Goal: Task Accomplishment & Management: Use online tool/utility

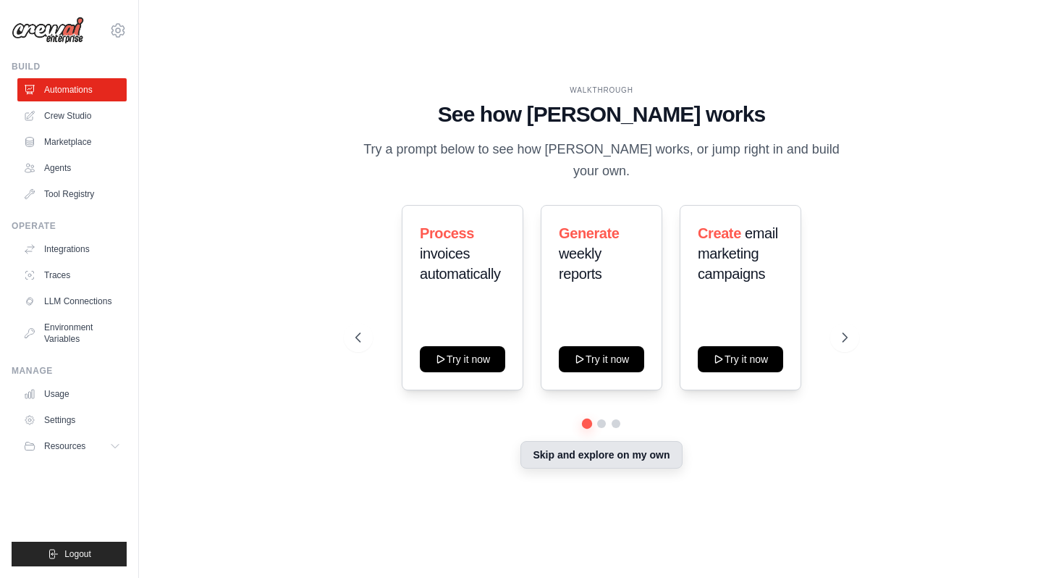
click at [562, 441] on button "Skip and explore on my own" at bounding box center [601, 455] width 161 height 28
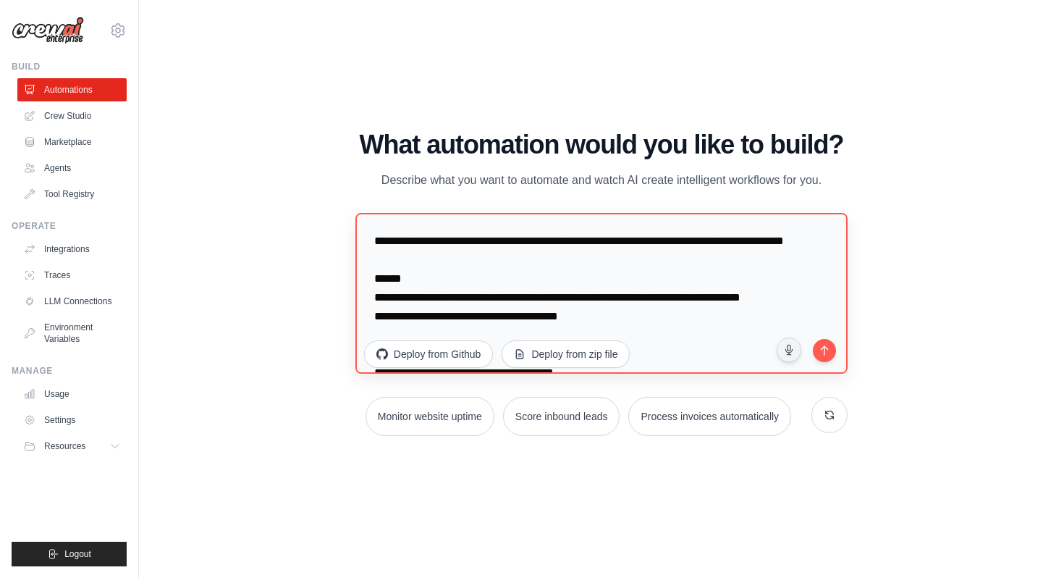
scroll to position [320, 0]
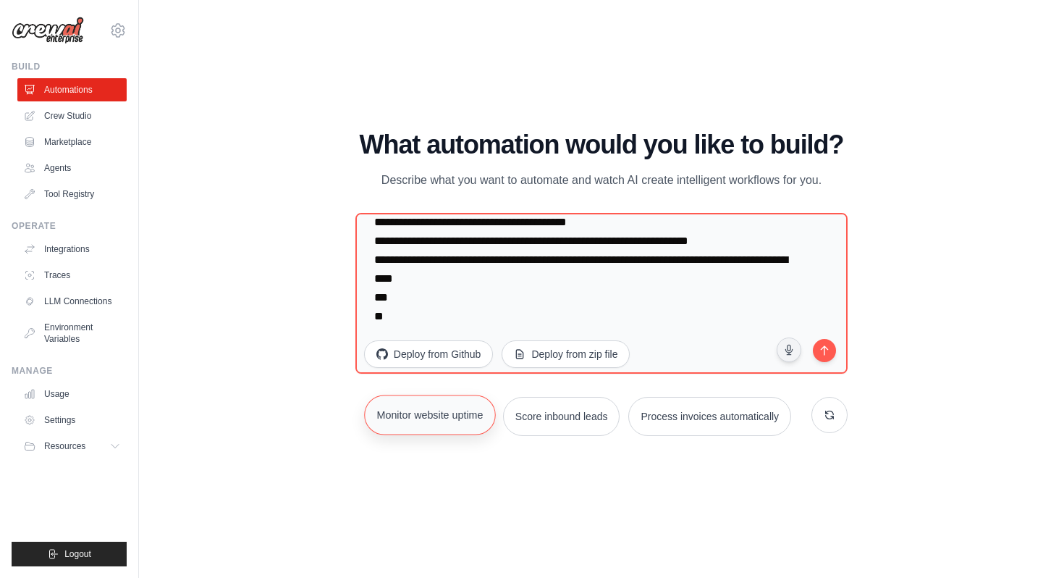
click at [465, 408] on button "Monitor website uptime" at bounding box center [430, 415] width 132 height 40
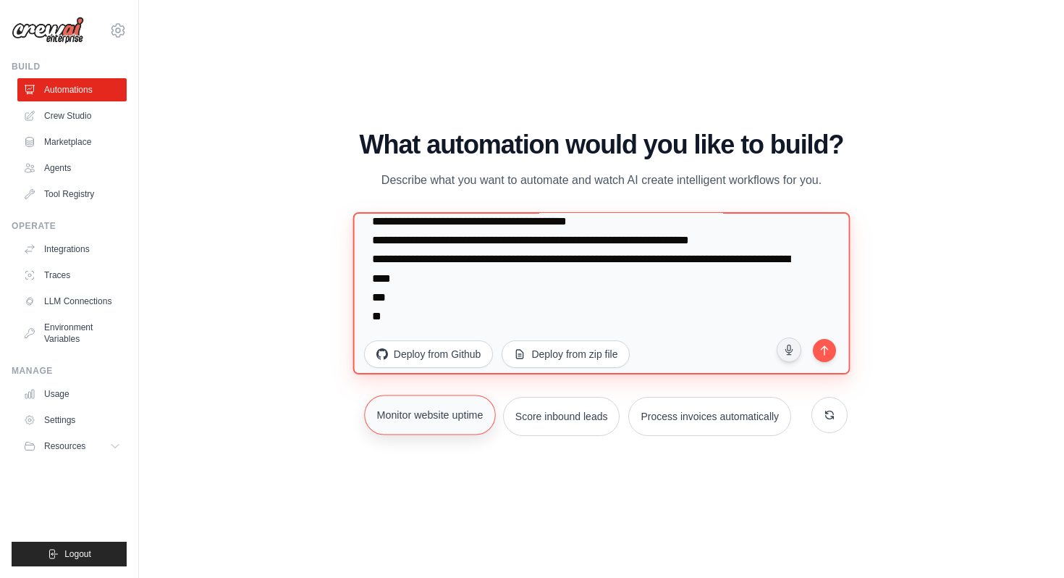
type textarea "**********"
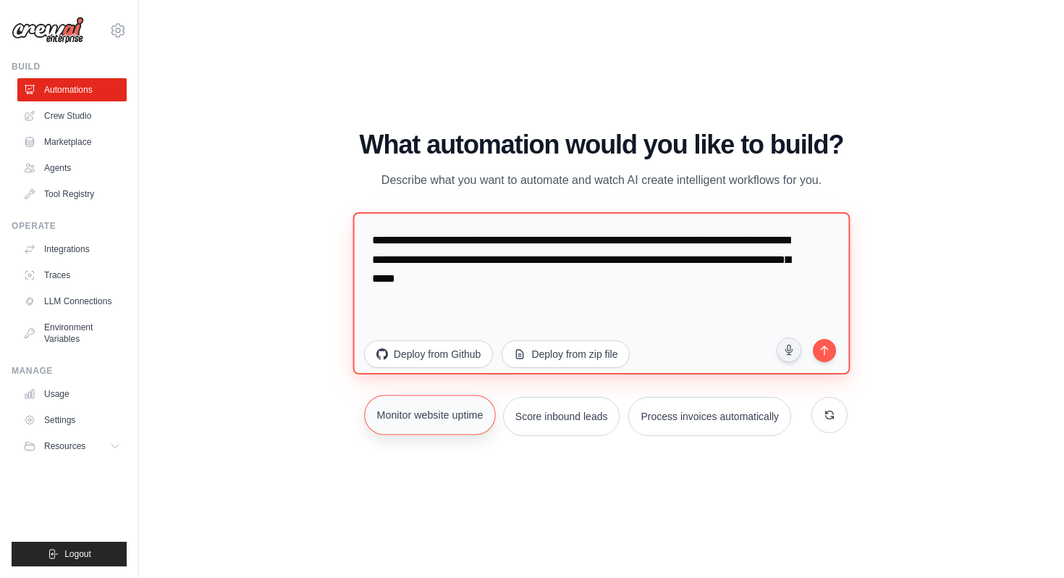
scroll to position [0, 0]
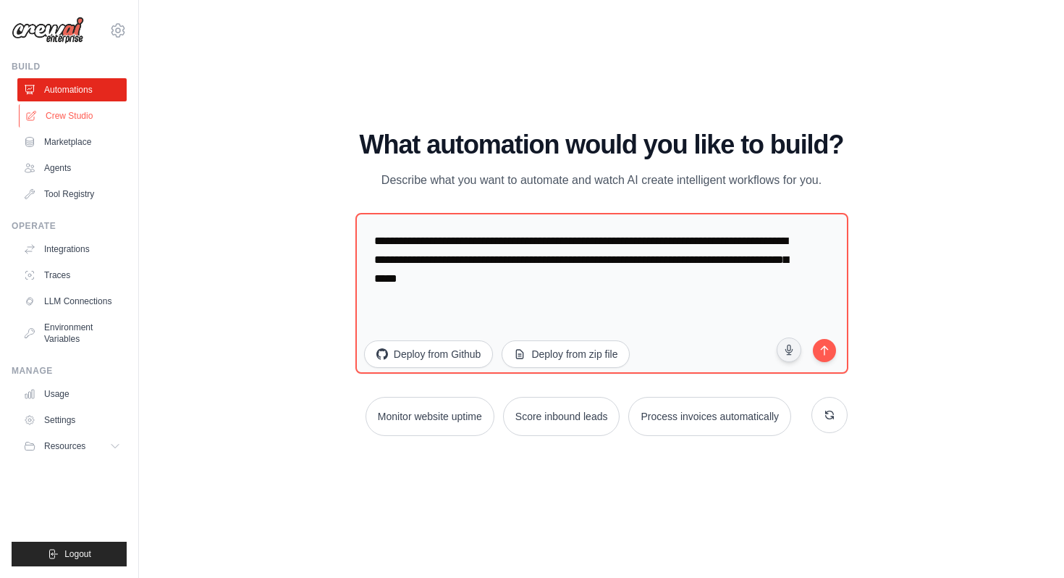
click at [89, 110] on link "Crew Studio" at bounding box center [73, 115] width 109 height 23
click at [75, 116] on link "Crew Studio" at bounding box center [73, 115] width 109 height 23
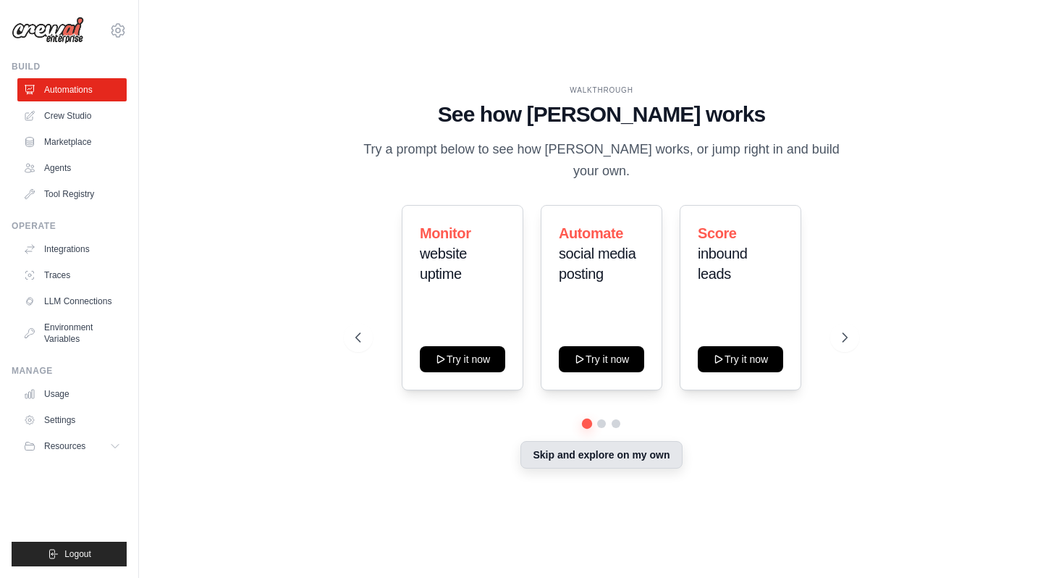
click at [658, 443] on button "Skip and explore on my own" at bounding box center [601, 455] width 161 height 28
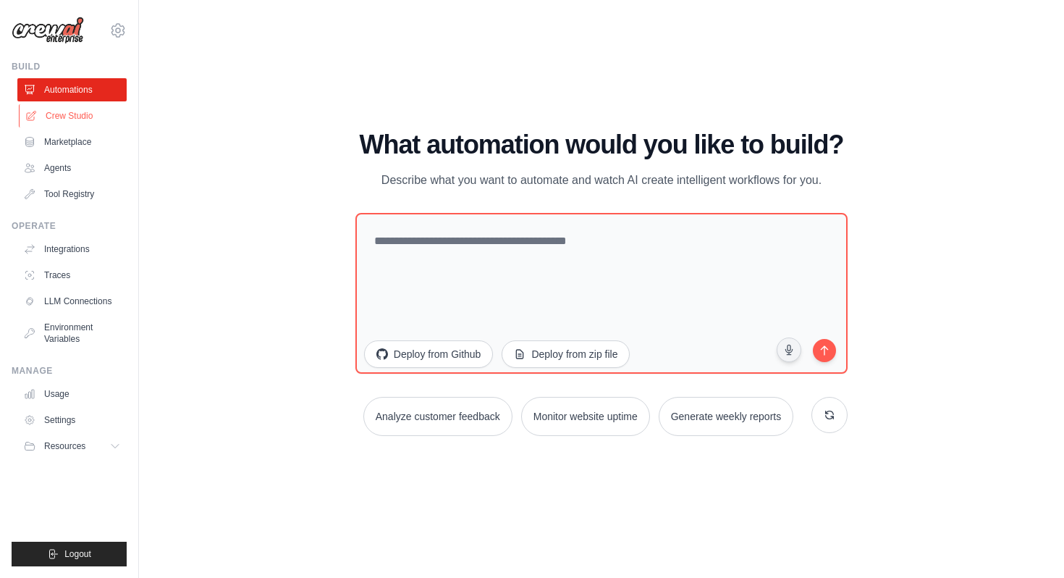
click at [58, 121] on link "Crew Studio" at bounding box center [73, 115] width 109 height 23
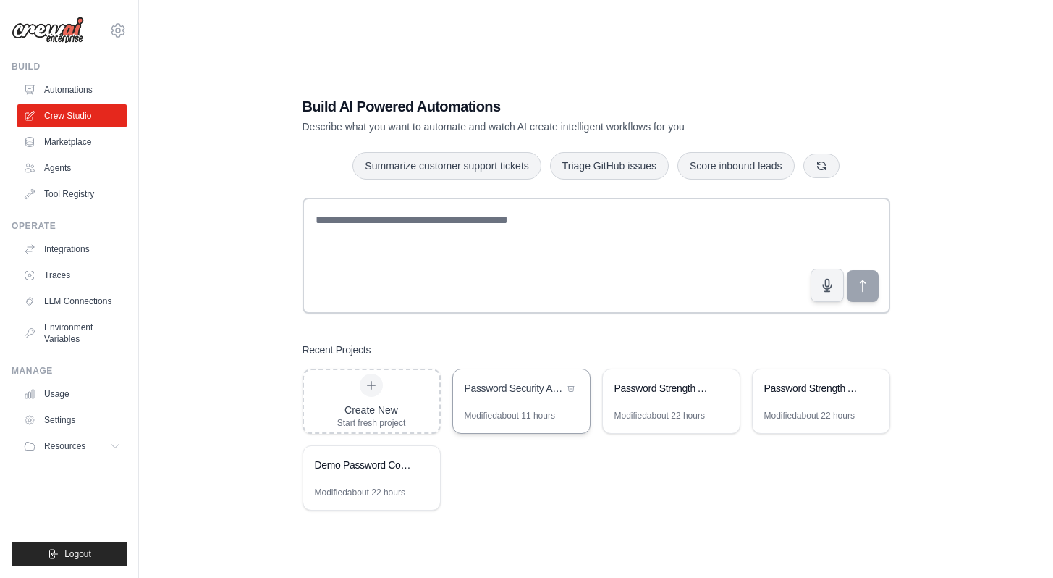
click at [496, 411] on div "Modified about 11 hours" at bounding box center [510, 416] width 90 height 12
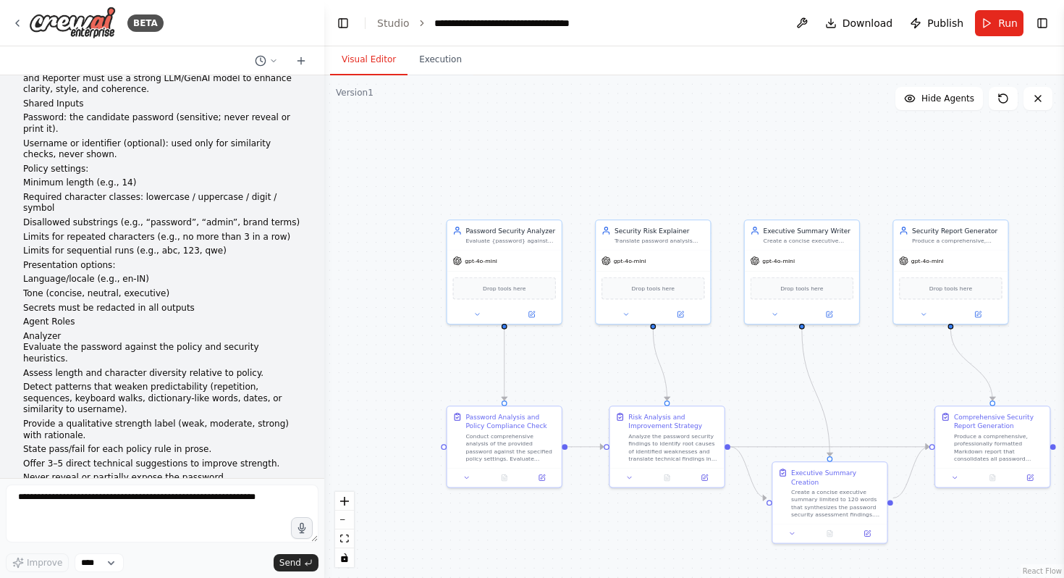
scroll to position [144, 0]
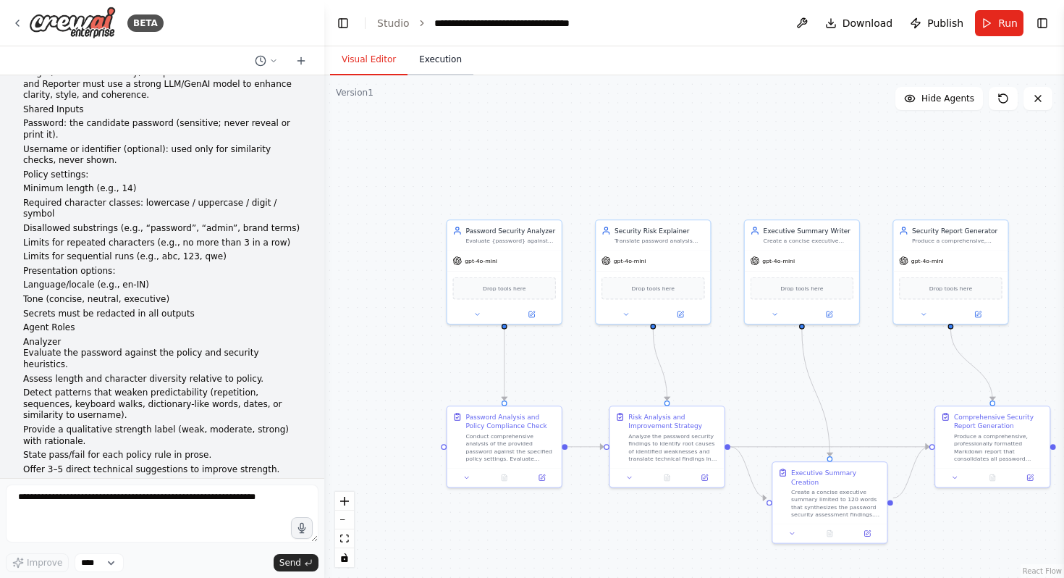
click at [431, 62] on button "Execution" at bounding box center [441, 60] width 66 height 30
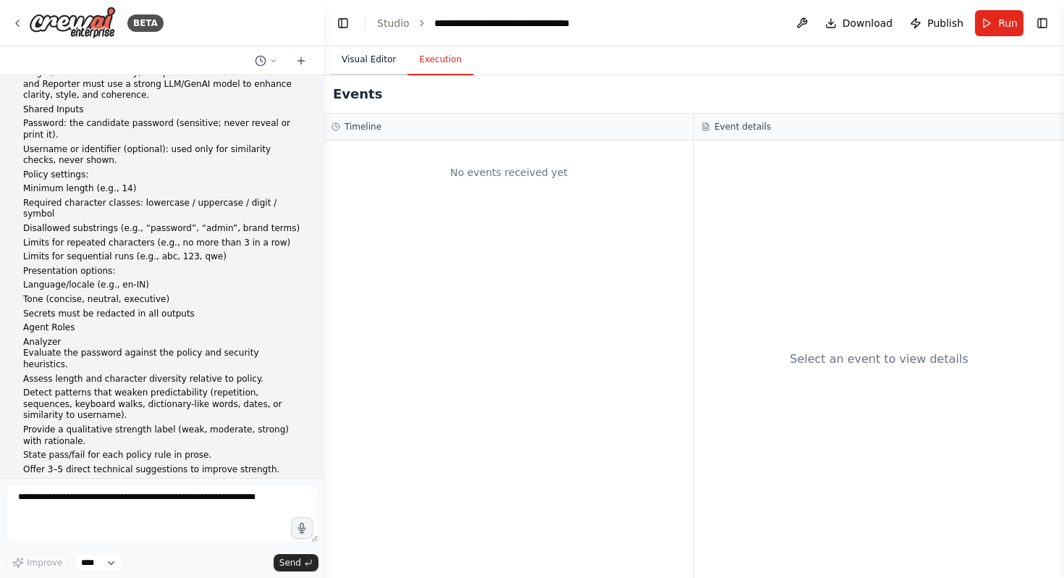
click at [389, 51] on button "Visual Editor" at bounding box center [368, 60] width 77 height 30
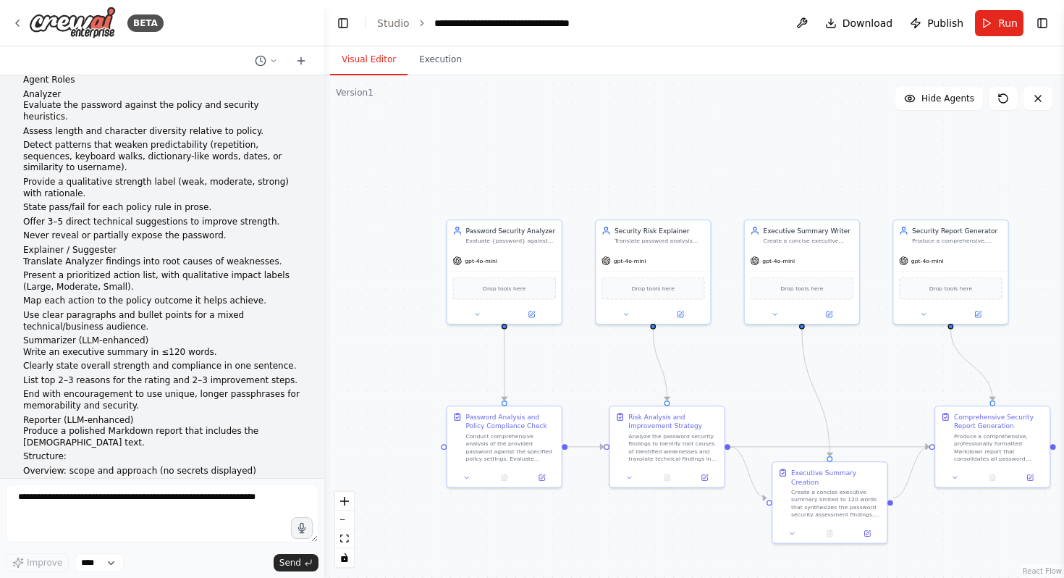
scroll to position [402, 0]
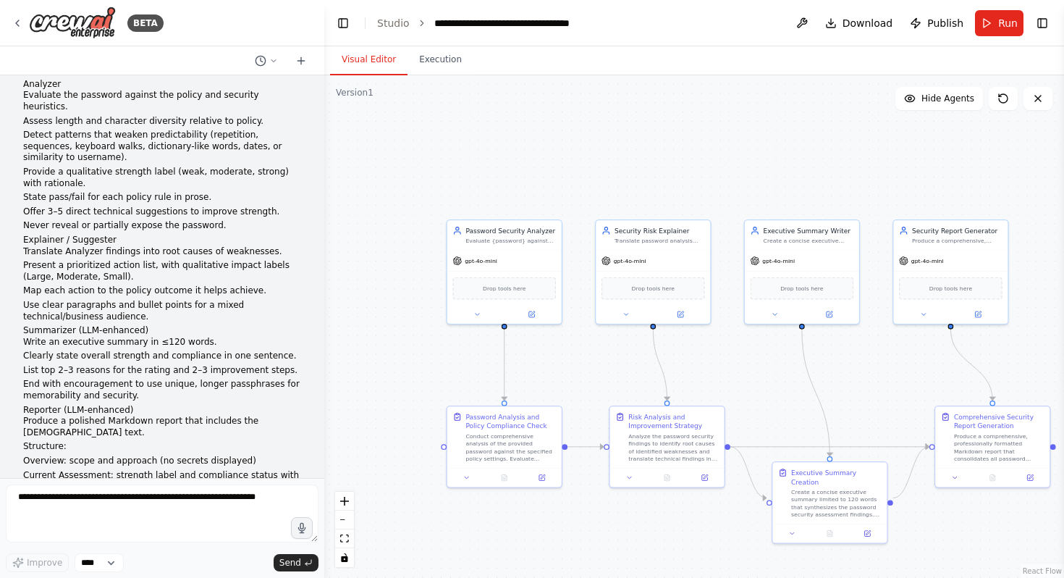
click at [986, 4] on header "**********" at bounding box center [694, 23] width 740 height 46
click at [991, 30] on button "Run" at bounding box center [999, 23] width 49 height 26
click at [974, 41] on header "**********" at bounding box center [694, 23] width 740 height 46
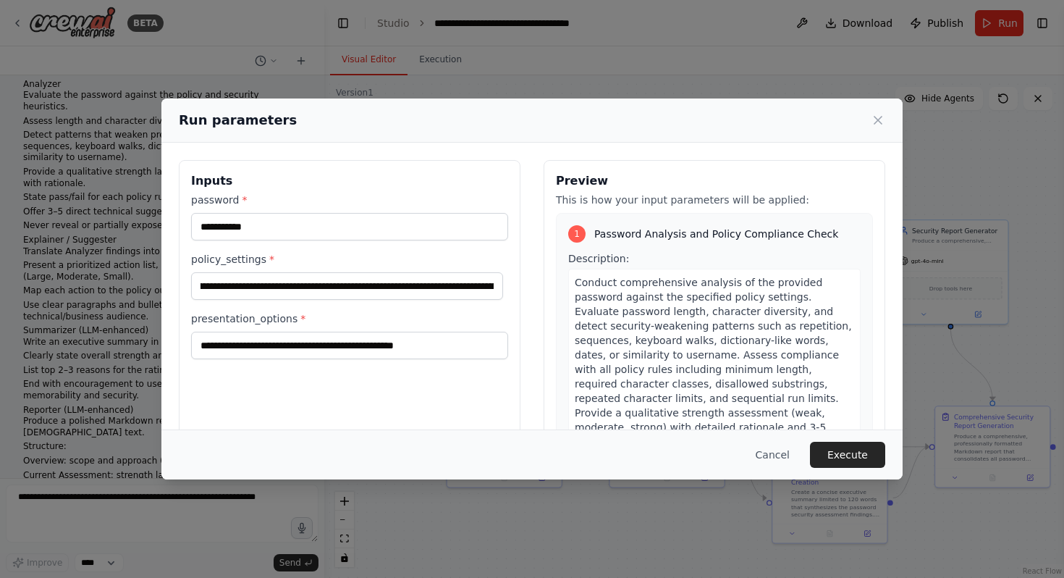
scroll to position [0, 0]
click at [842, 449] on button "Execute" at bounding box center [847, 455] width 75 height 26
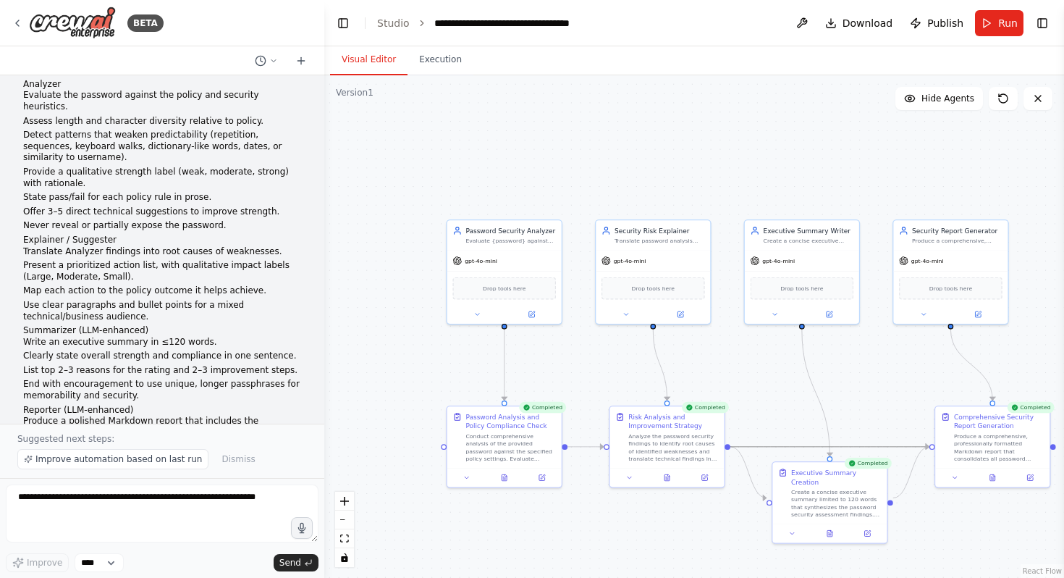
drag, startPoint x: 842, startPoint y: 449, endPoint x: 1063, endPoint y: 82, distance: 428.7
click at [1063, 227] on div "BETA Create a coordinated multi-agent pipeline to evaluate password strength an…" at bounding box center [532, 289] width 1064 height 578
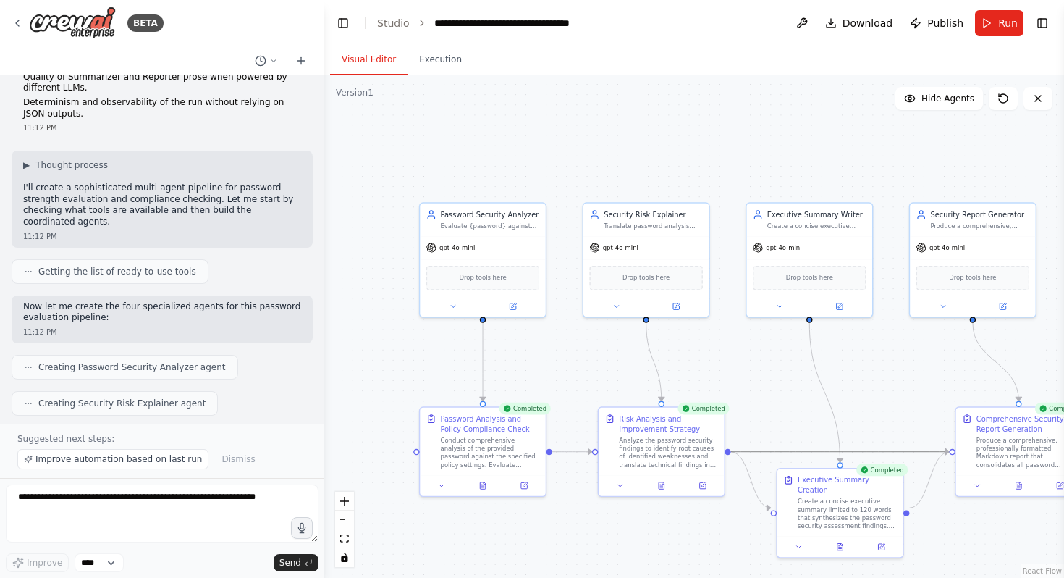
scroll to position [1104, 0]
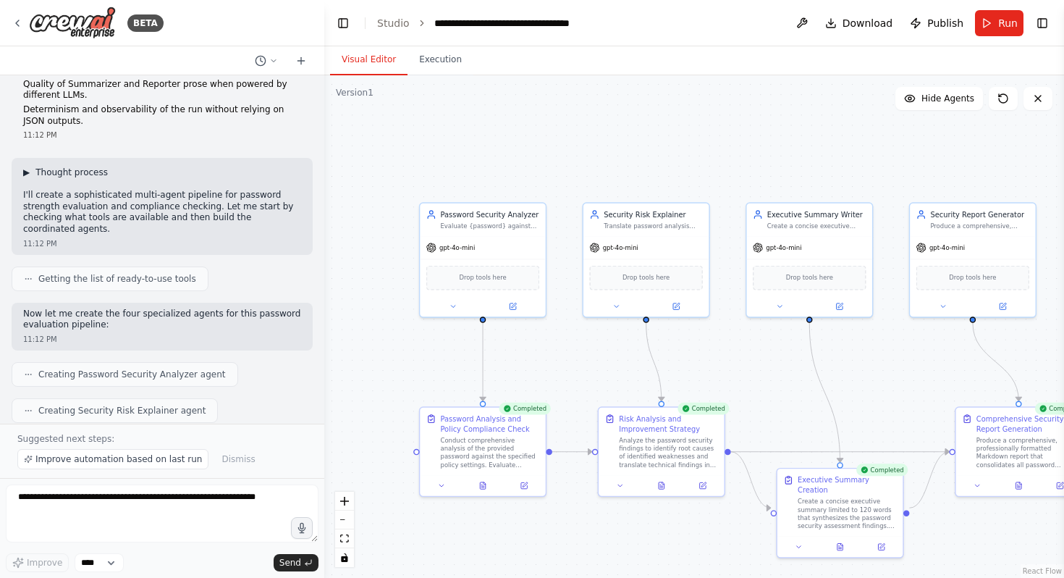
click at [28, 167] on span "▶" at bounding box center [26, 173] width 7 height 12
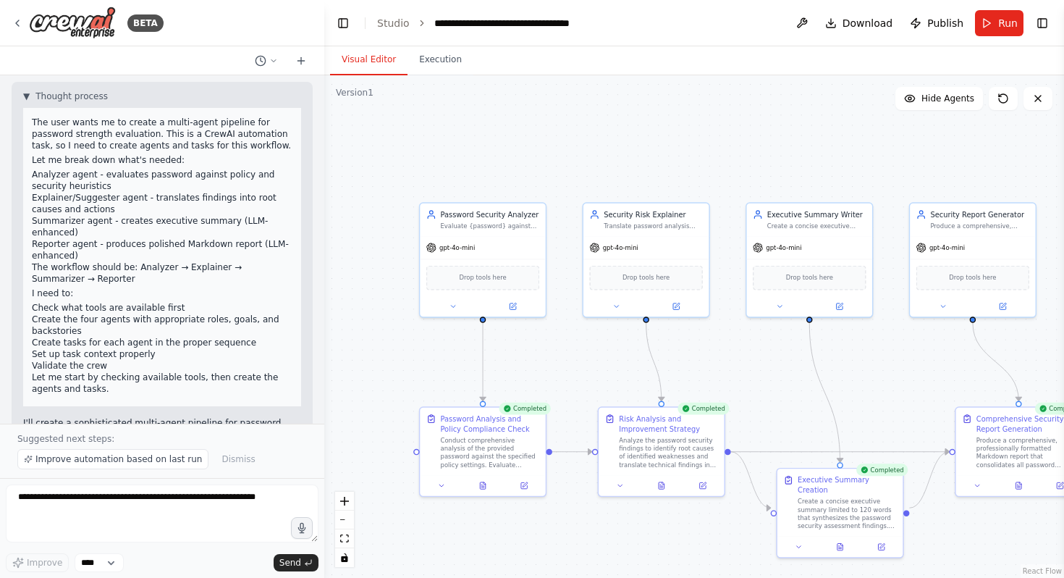
scroll to position [1203, 0]
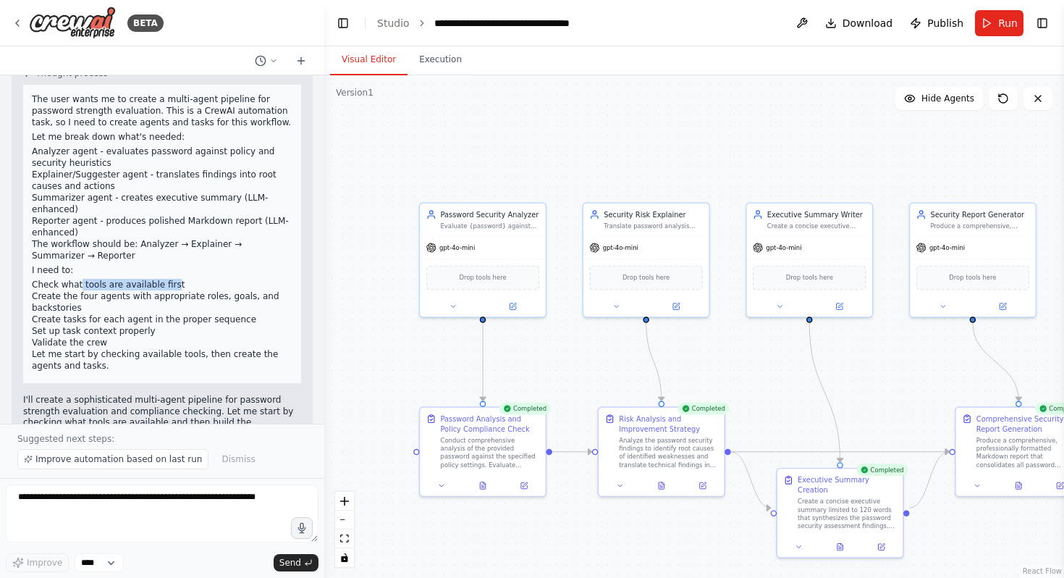
drag, startPoint x: 78, startPoint y: 264, endPoint x: 169, endPoint y: 264, distance: 91.2
click at [169, 279] on li "Check what tools are available first" at bounding box center [162, 285] width 261 height 12
drag, startPoint x: 75, startPoint y: 277, endPoint x: 84, endPoint y: 284, distance: 11.3
click at [84, 290] on li "Create the four agents with appropriate roles, goals, and backstories" at bounding box center [162, 301] width 261 height 23
drag, startPoint x: 56, startPoint y: 297, endPoint x: 148, endPoint y: 302, distance: 92.1
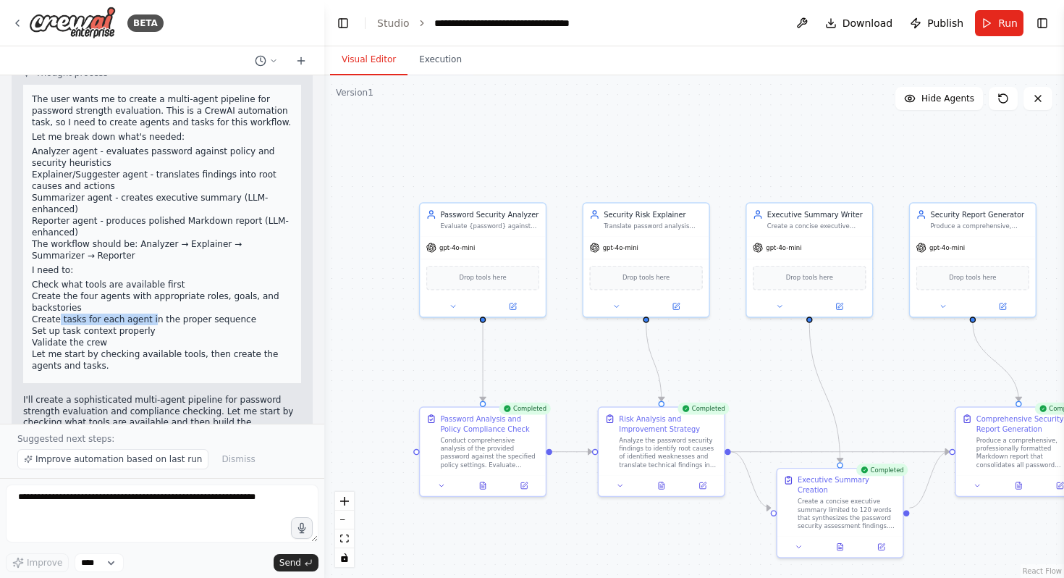
click at [148, 313] on li "Create tasks for each agent in the proper sequence" at bounding box center [162, 319] width 261 height 12
drag, startPoint x: 61, startPoint y: 313, endPoint x: 135, endPoint y: 314, distance: 74.6
click at [135, 337] on li "Validate the crew" at bounding box center [162, 343] width 261 height 12
drag, startPoint x: 60, startPoint y: 306, endPoint x: 151, endPoint y: 312, distance: 90.7
click at [151, 325] on li "Set up task context properly" at bounding box center [162, 331] width 261 height 12
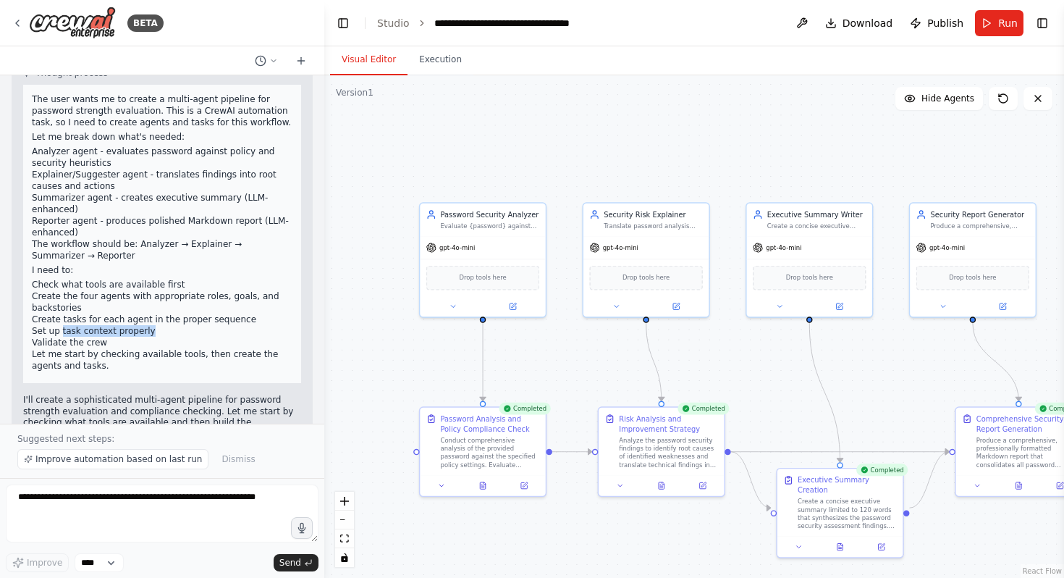
click at [186, 325] on li "Set up task context properly" at bounding box center [162, 331] width 261 height 12
drag, startPoint x: 33, startPoint y: 321, endPoint x: 106, endPoint y: 325, distance: 72.5
click at [106, 337] on li "Validate the crew" at bounding box center [162, 343] width 261 height 12
drag, startPoint x: 62, startPoint y: 334, endPoint x: 102, endPoint y: 341, distance: 40.3
click at [103, 348] on p "Let me start by checking available tools, then create the agents and tasks." at bounding box center [162, 359] width 261 height 23
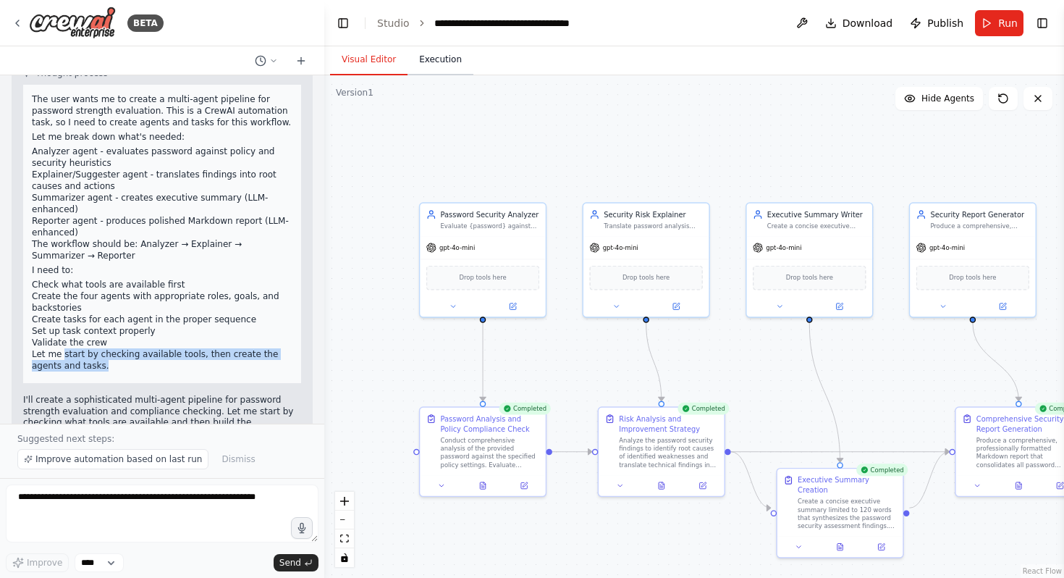
click at [434, 74] on button "Execution" at bounding box center [441, 60] width 66 height 30
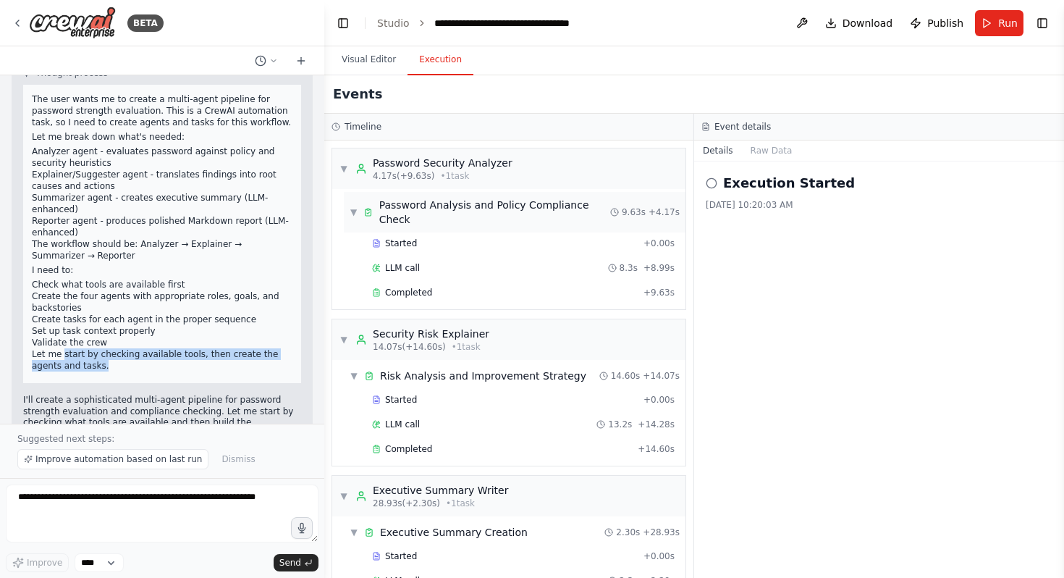
scroll to position [217, 0]
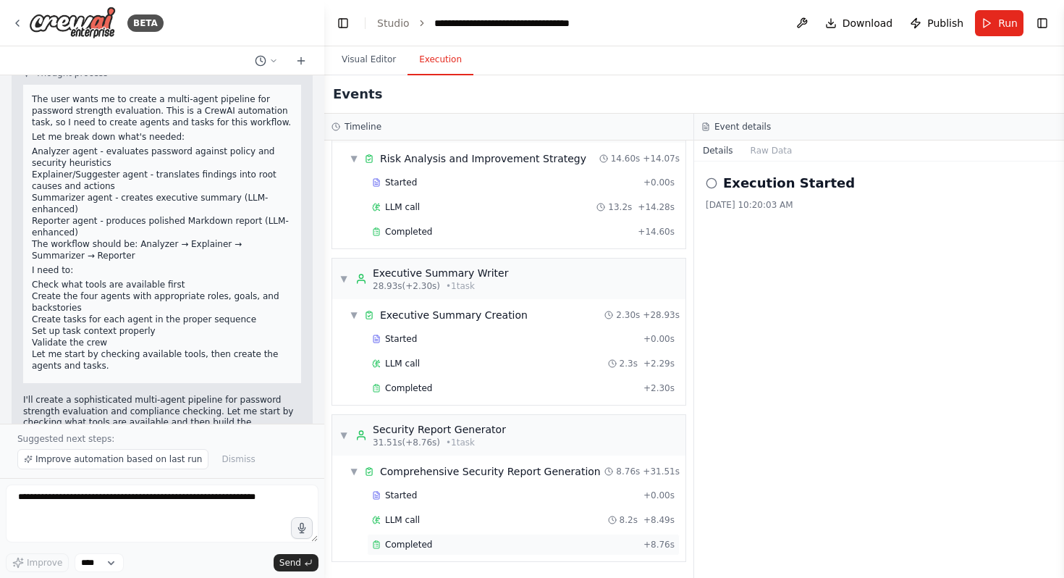
click at [427, 549] on span "Completed" at bounding box center [408, 545] width 47 height 12
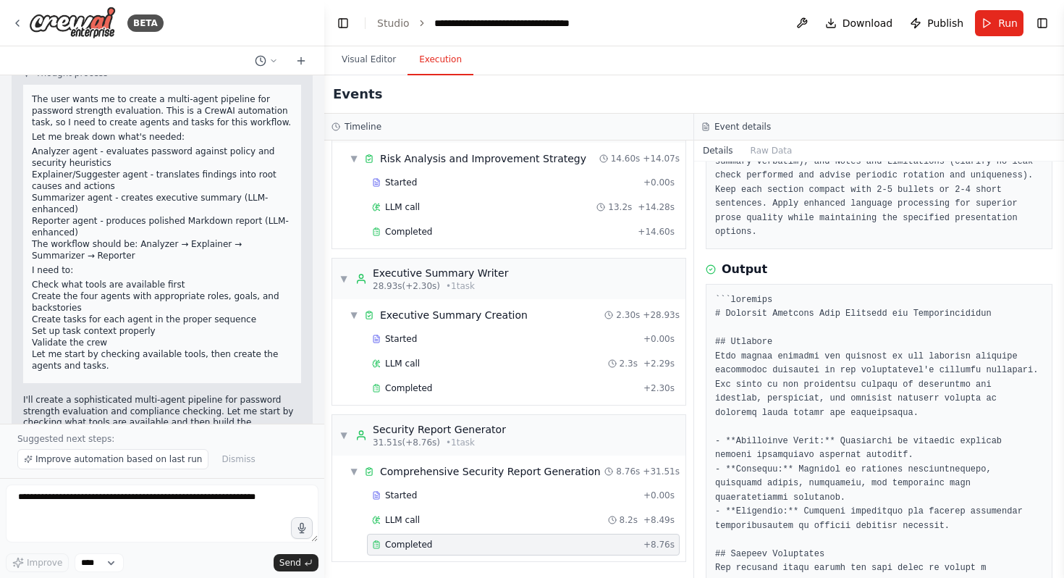
scroll to position [240, 0]
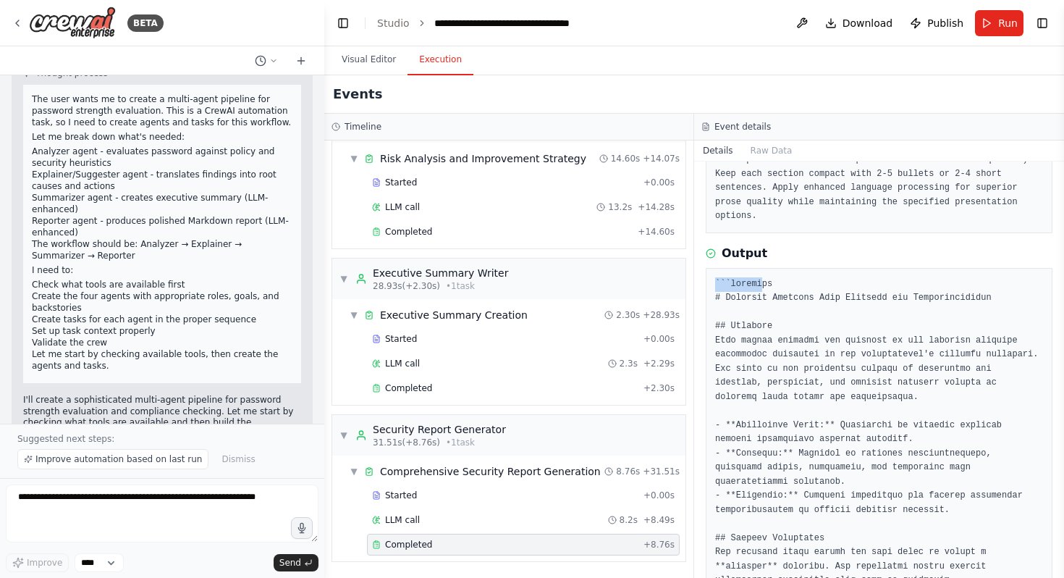
drag, startPoint x: 716, startPoint y: 285, endPoint x: 770, endPoint y: 285, distance: 54.3
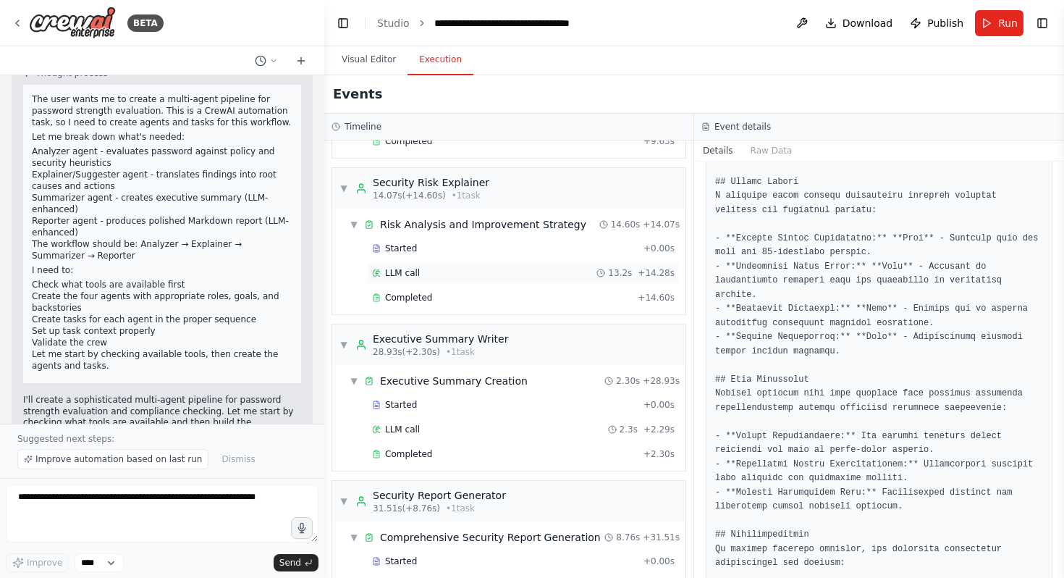
scroll to position [0, 0]
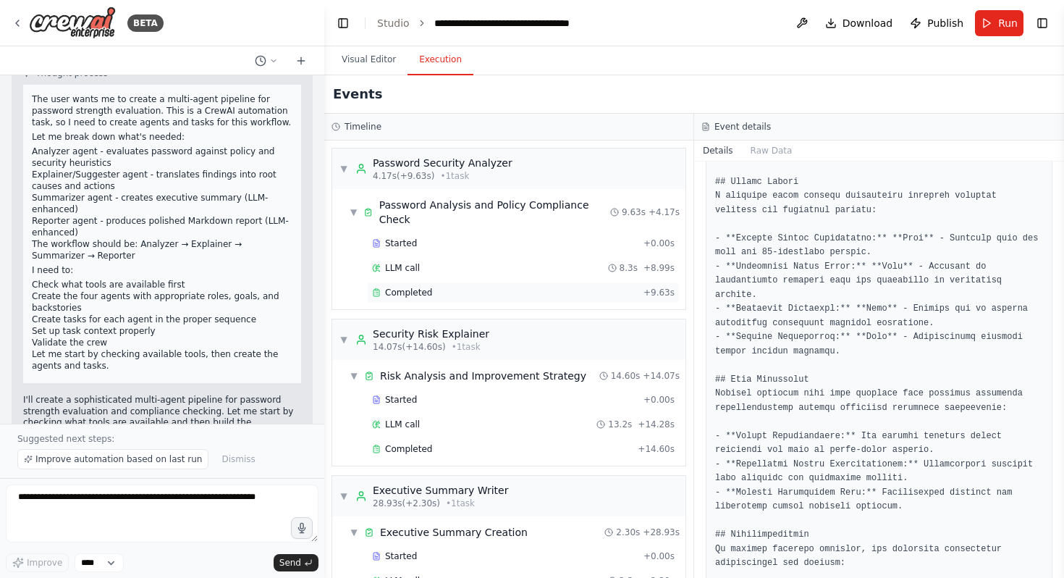
click at [432, 292] on div "Completed" at bounding box center [505, 293] width 266 height 12
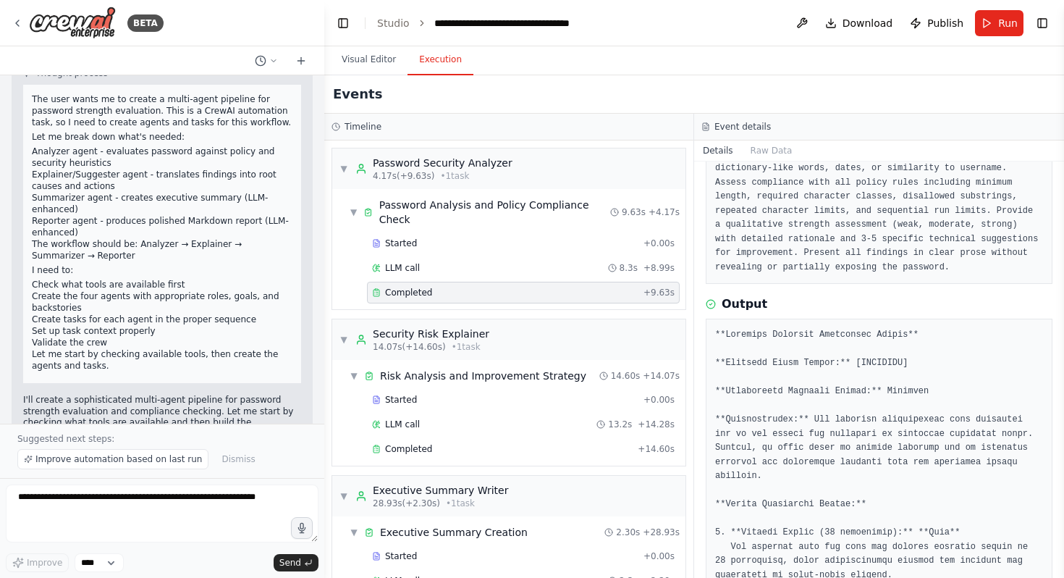
scroll to position [150, 0]
click at [426, 454] on span "Completed" at bounding box center [408, 449] width 47 height 12
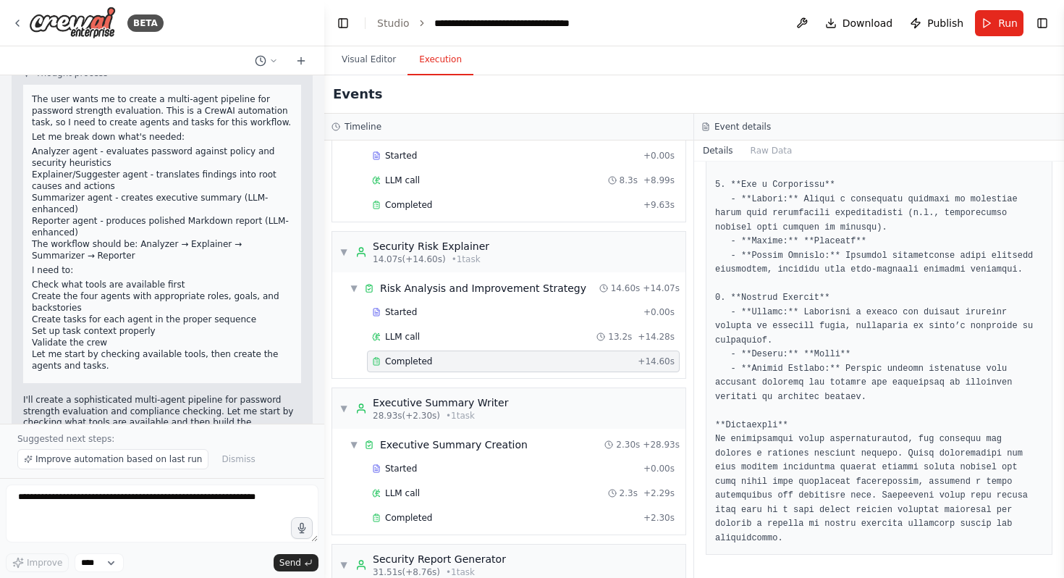
scroll to position [217, 0]
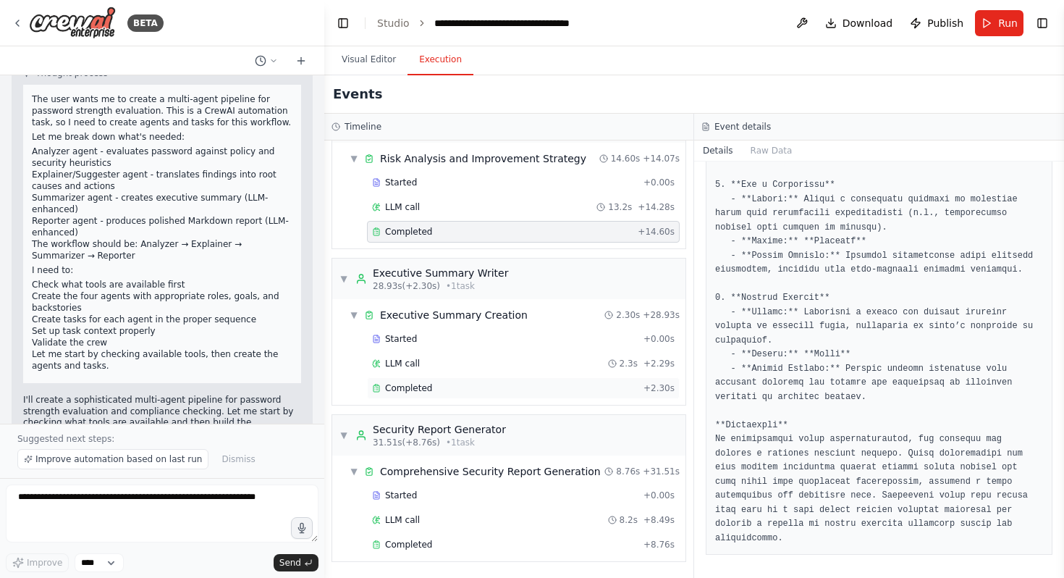
click at [418, 397] on div "Completed + 2.30s" at bounding box center [523, 388] width 313 height 22
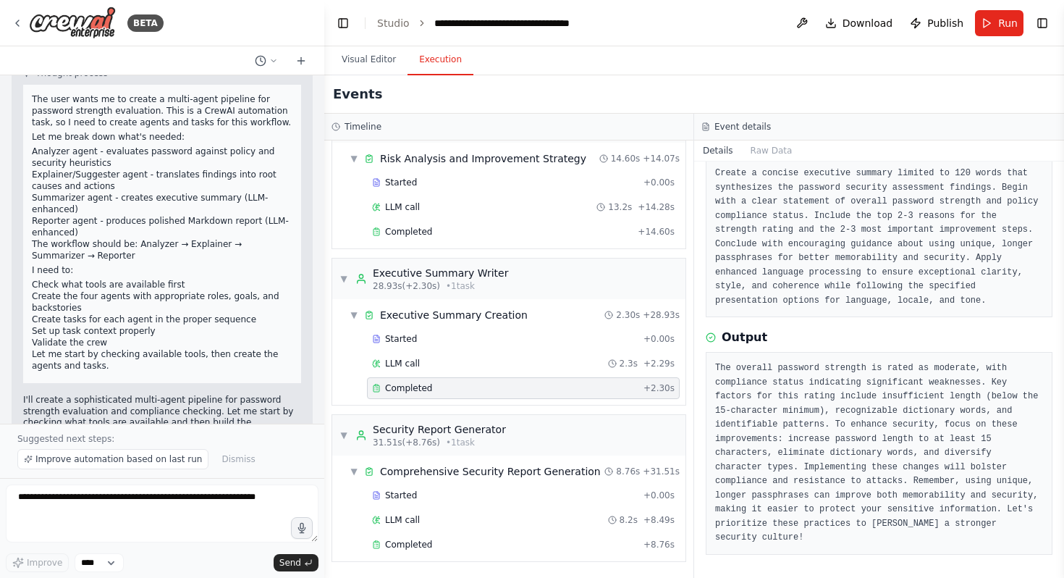
scroll to position [99, 0]
click at [804, 28] on button at bounding box center [802, 23] width 23 height 26
click at [368, 66] on button "Visual Editor" at bounding box center [368, 60] width 77 height 30
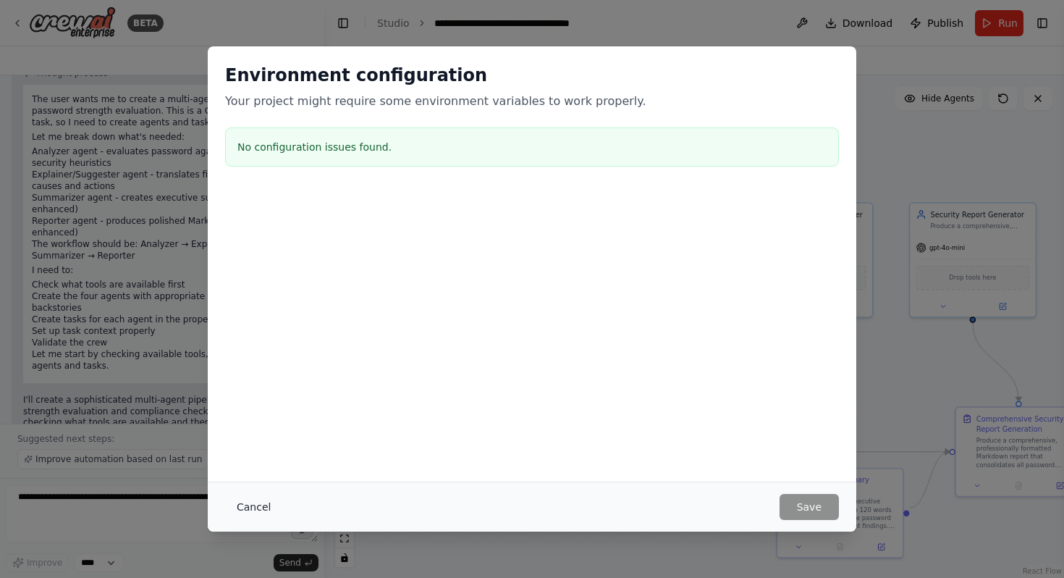
click at [244, 507] on button "Cancel" at bounding box center [253, 507] width 57 height 26
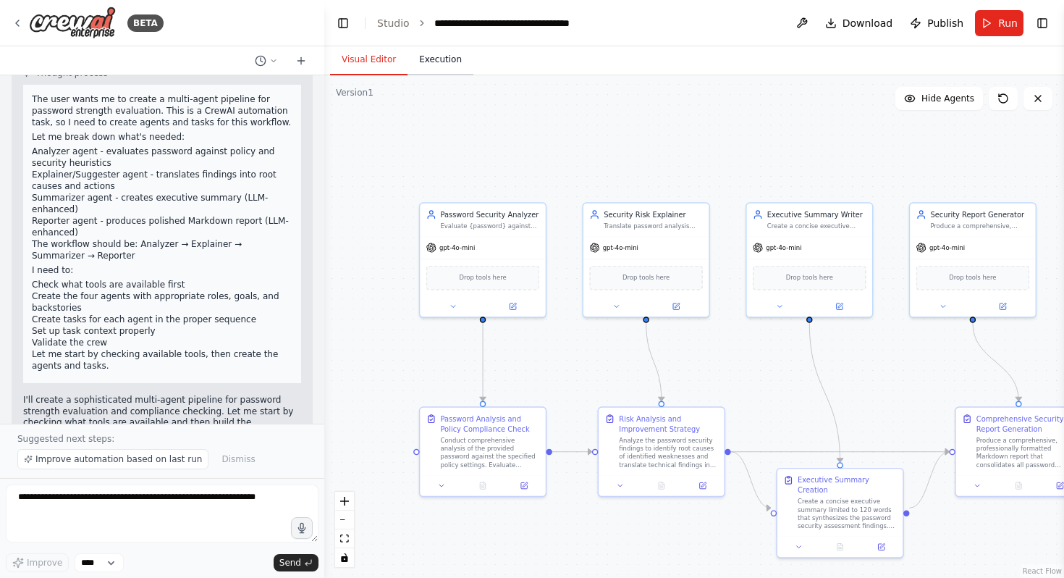
click at [449, 69] on button "Execution" at bounding box center [441, 60] width 66 height 30
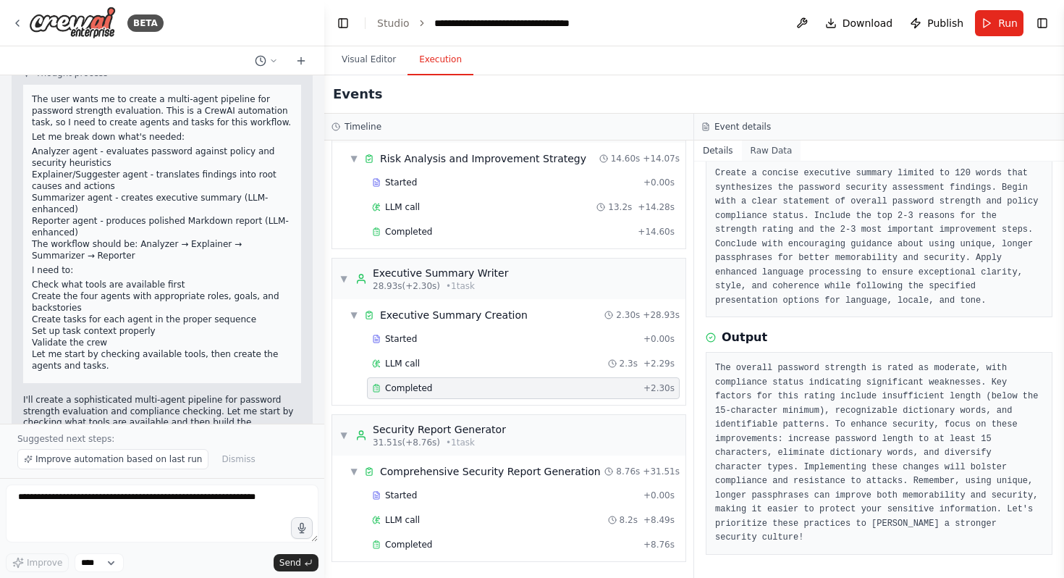
click at [764, 156] on button "Raw Data" at bounding box center [771, 150] width 59 height 20
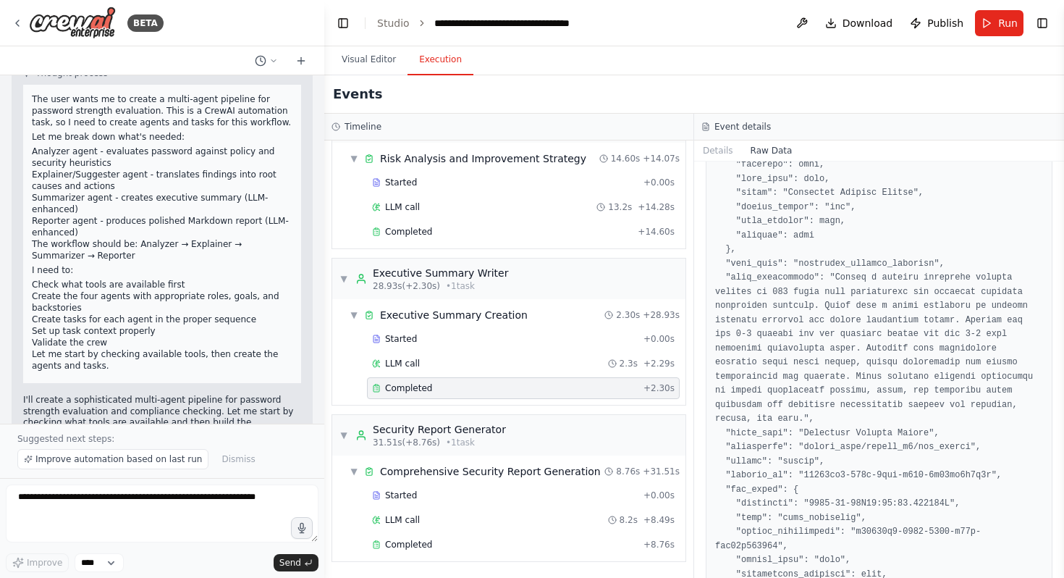
scroll to position [366, 0]
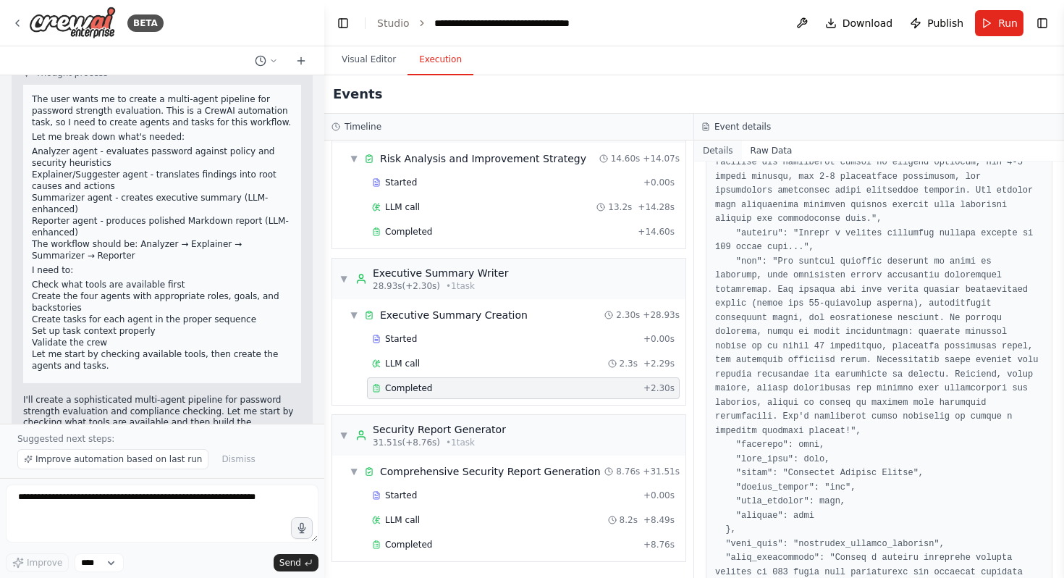
click at [715, 145] on button "Details" at bounding box center [718, 150] width 48 height 20
